Goal: Go to known website: Access a specific website the user already knows

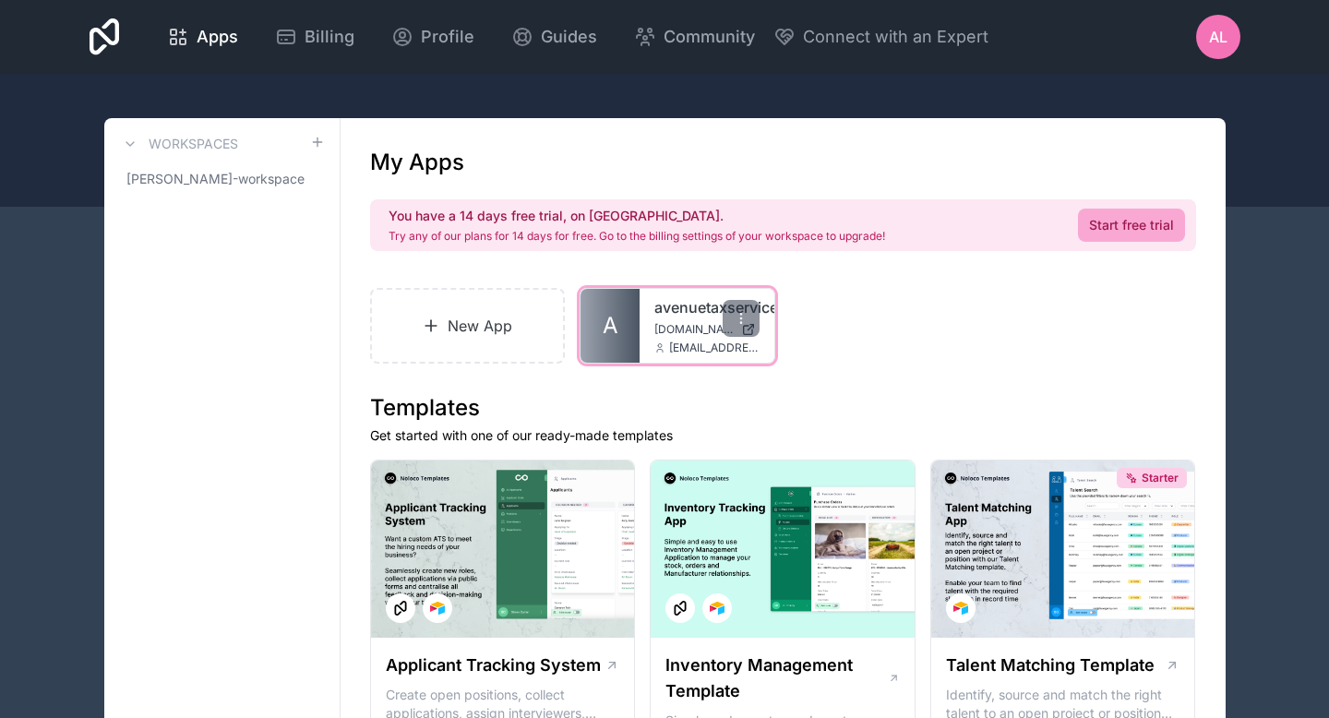
click at [667, 303] on link "avenuetaxservice" at bounding box center [706, 307] width 105 height 22
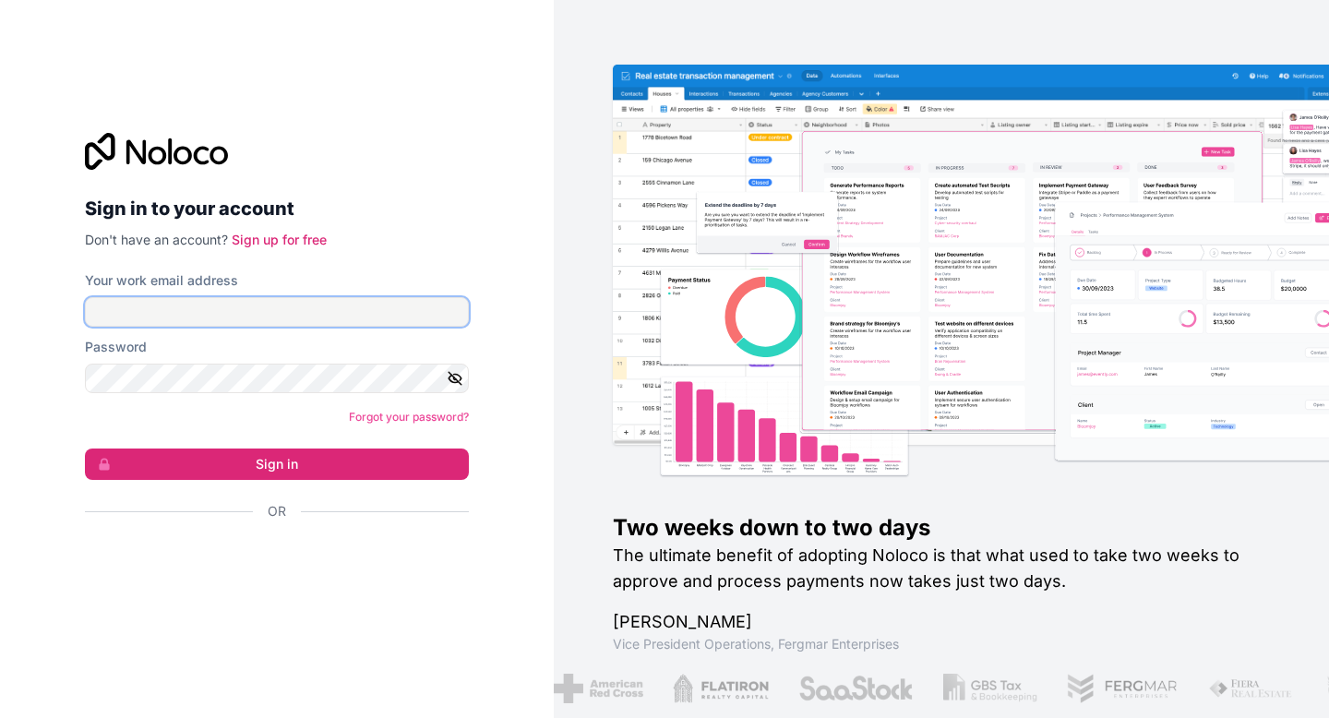
click at [349, 302] on input "Your work email address" at bounding box center [277, 312] width 384 height 30
type input "[EMAIL_ADDRESS][DOMAIN_NAME]"
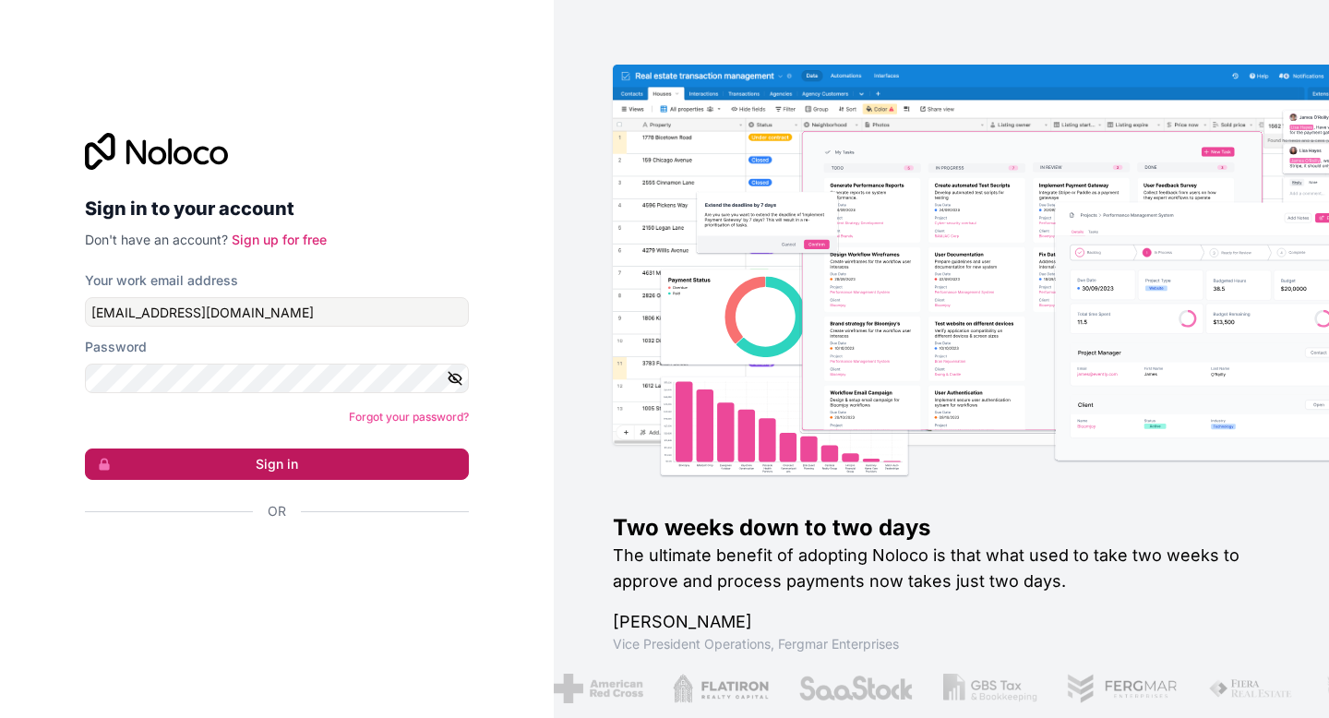
click at [282, 475] on button "Sign in" at bounding box center [277, 463] width 384 height 31
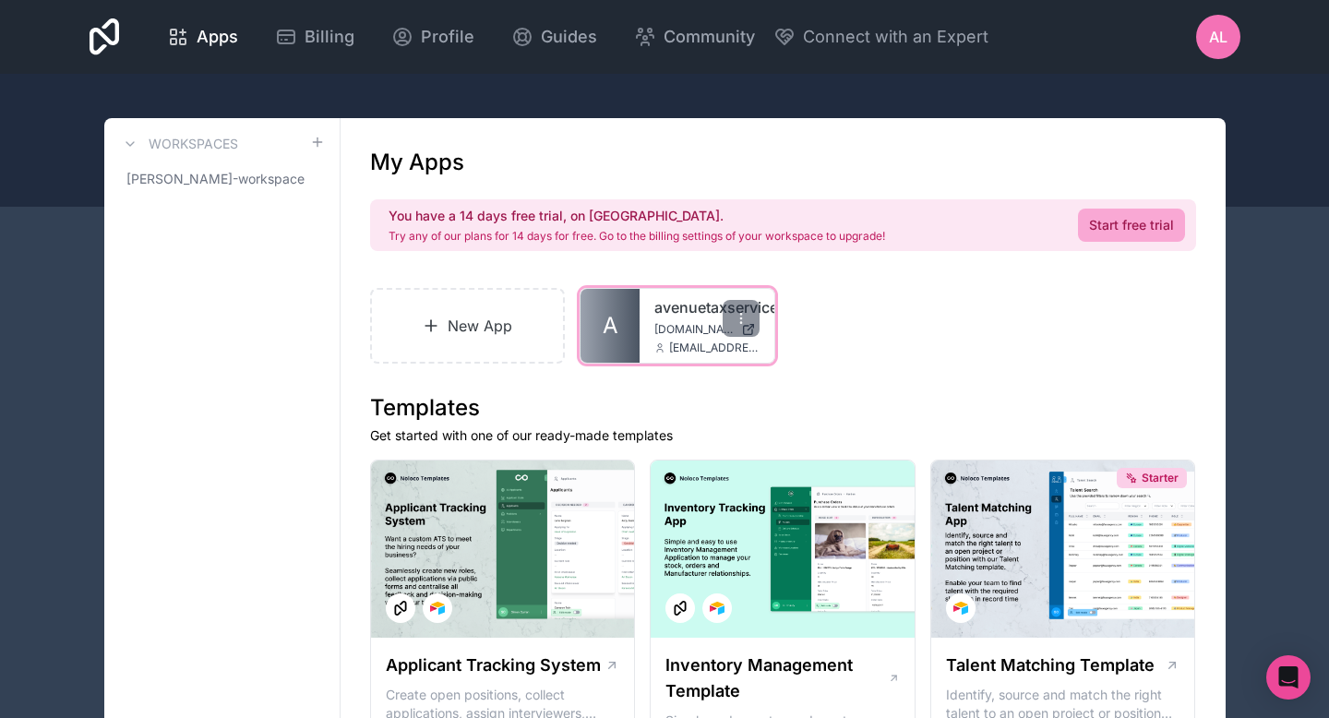
click at [662, 324] on span "[DOMAIN_NAME]" at bounding box center [693, 329] width 79 height 15
